Goal: Task Accomplishment & Management: Use online tool/utility

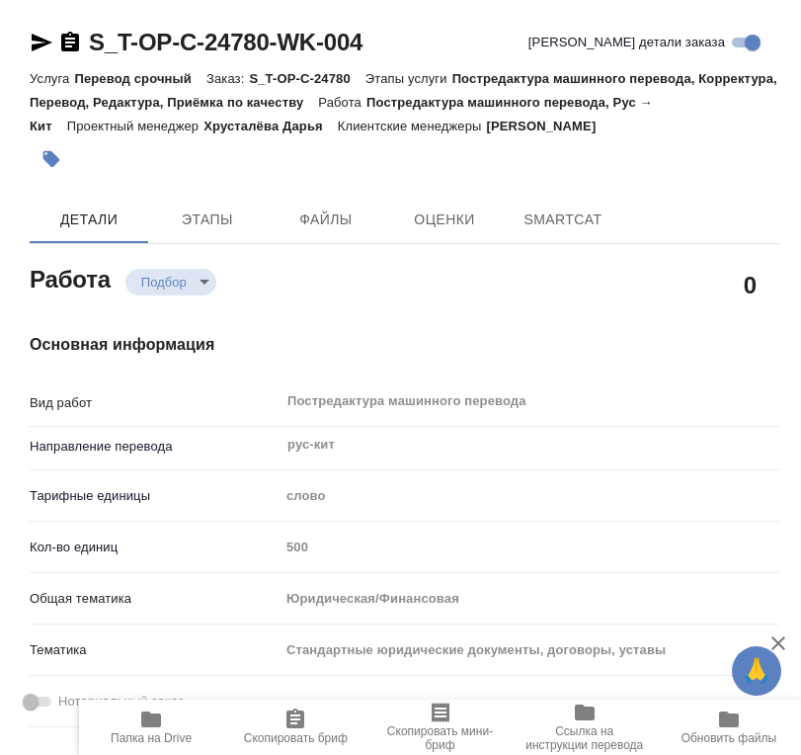
type textarea "x"
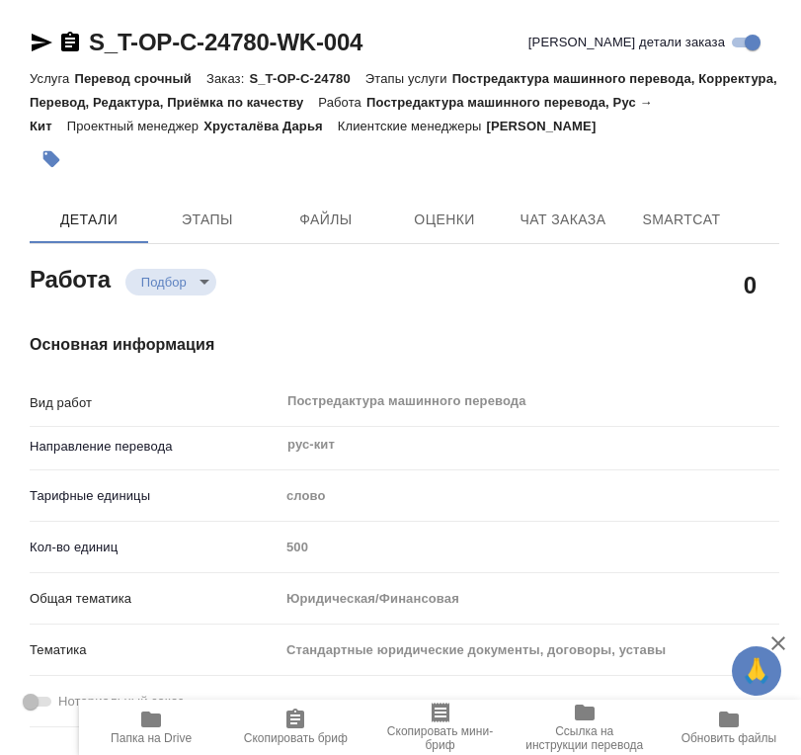
type textarea "x"
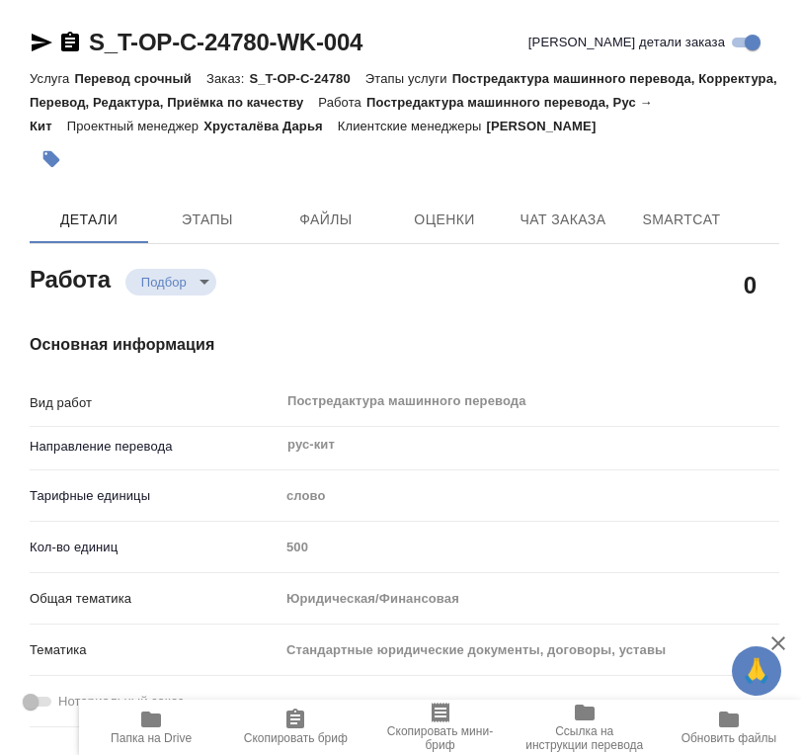
type textarea "x"
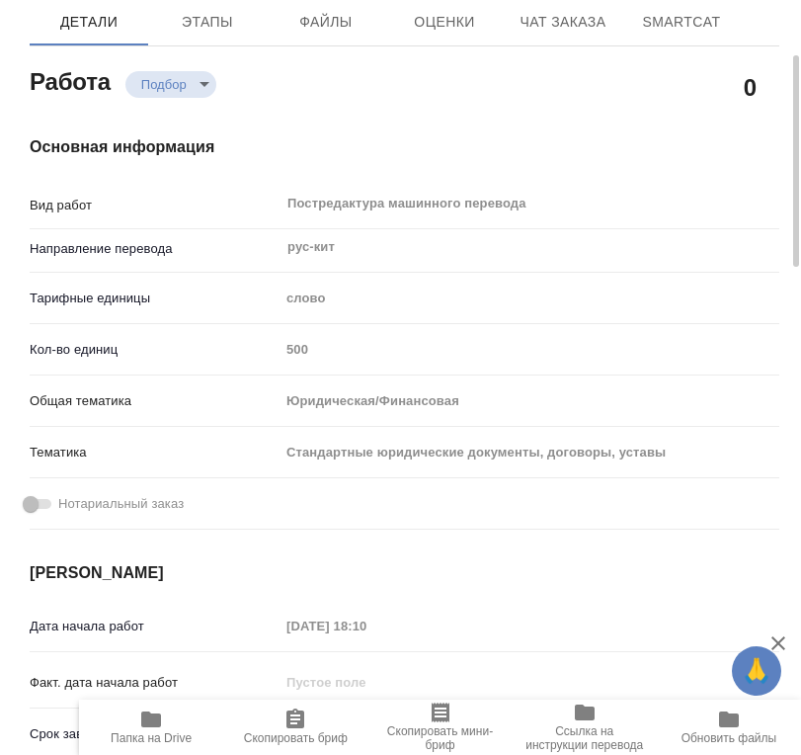
type textarea "x"
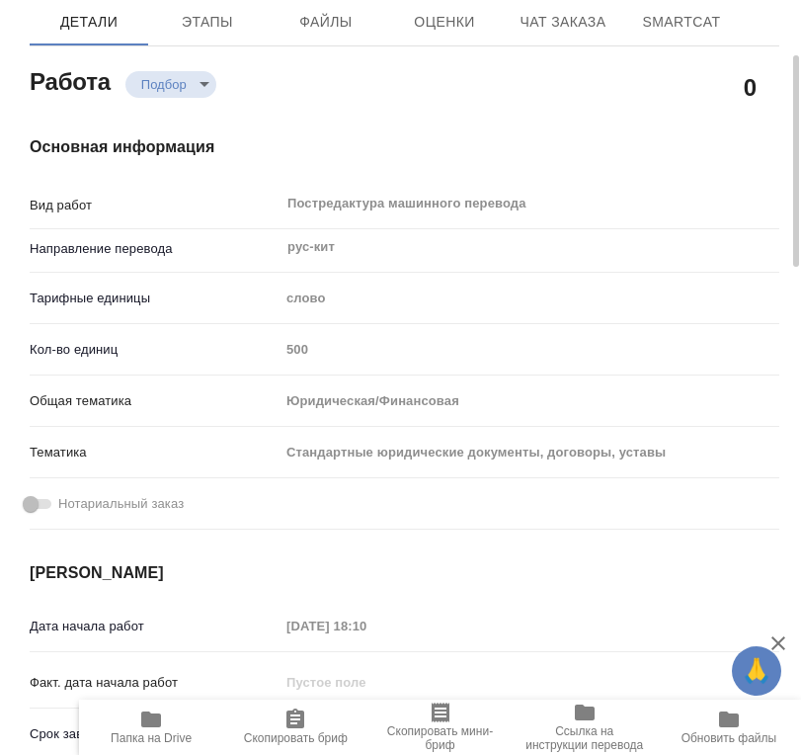
type textarea "x"
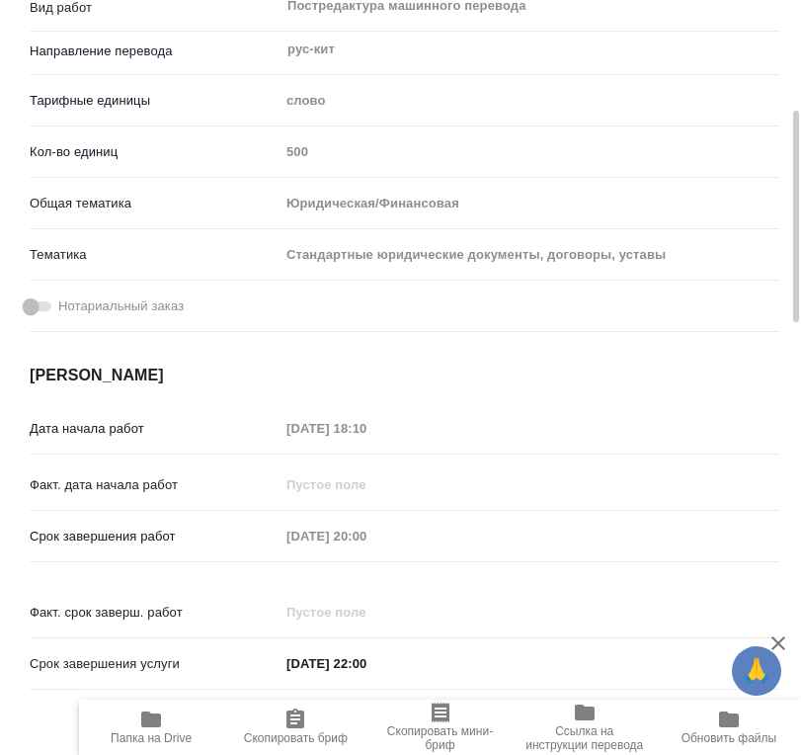
scroll to position [494, 0]
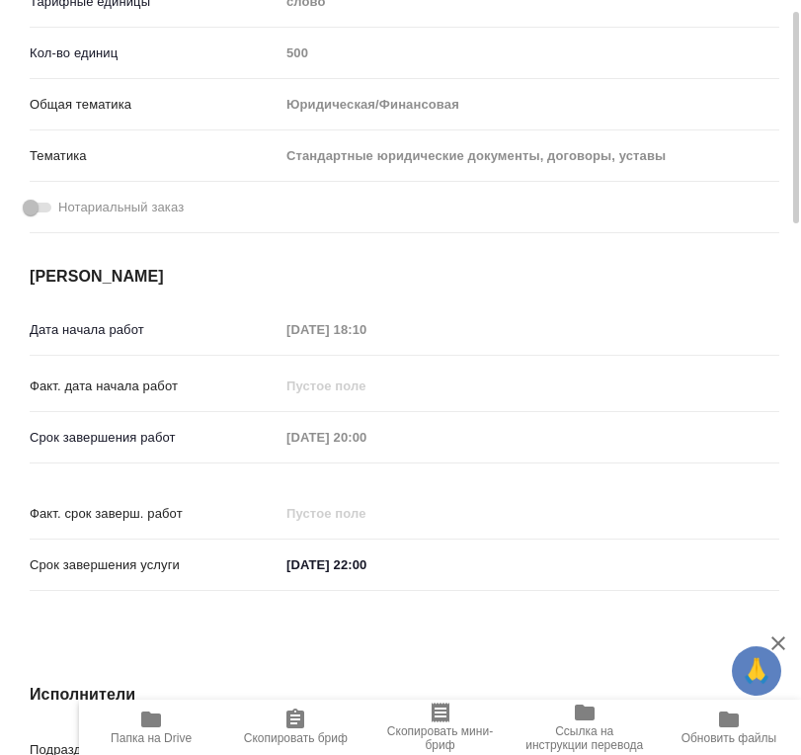
type textarea "x"
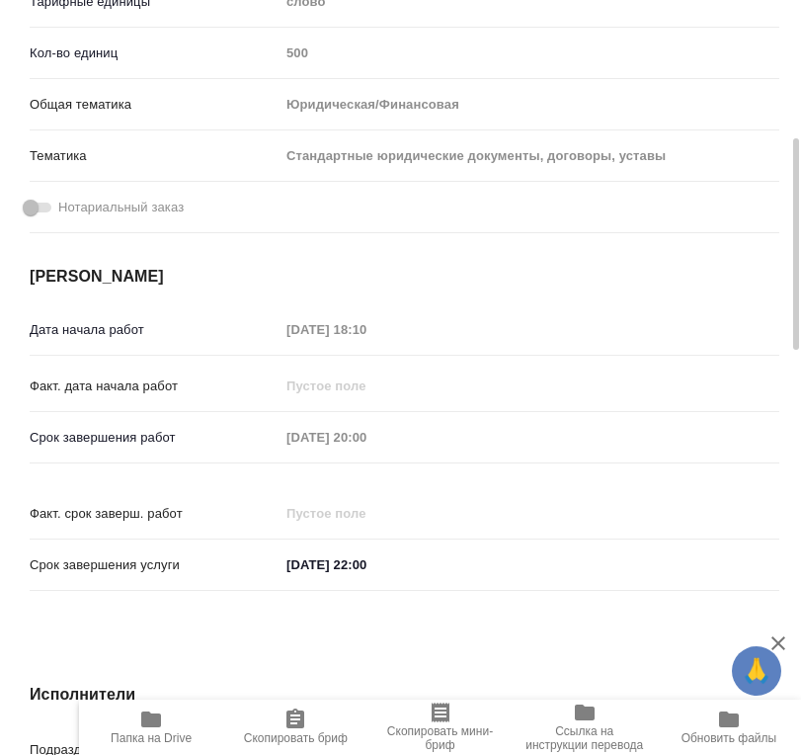
type textarea "x"
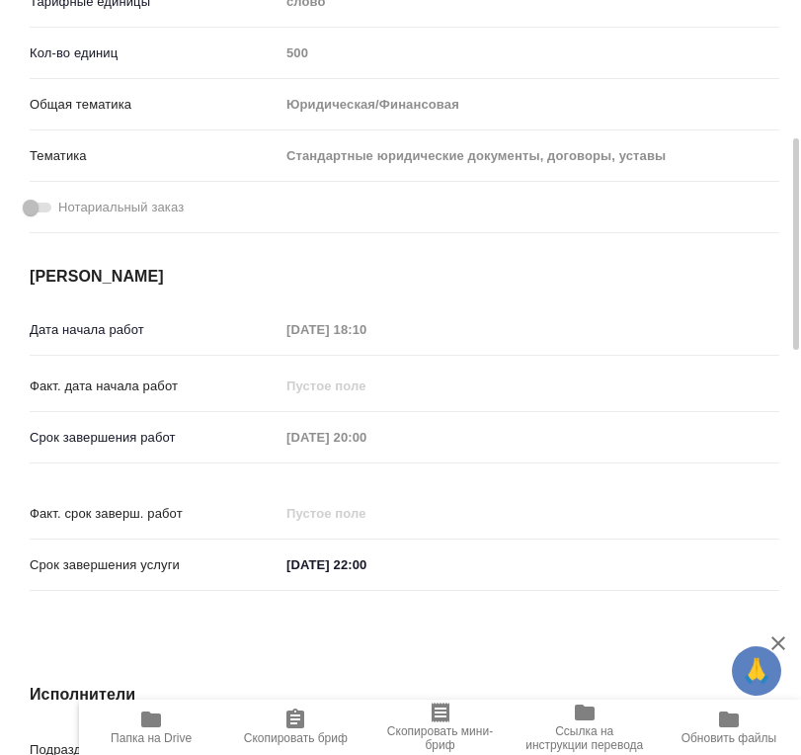
type textarea "x"
